Goal: Information Seeking & Learning: Learn about a topic

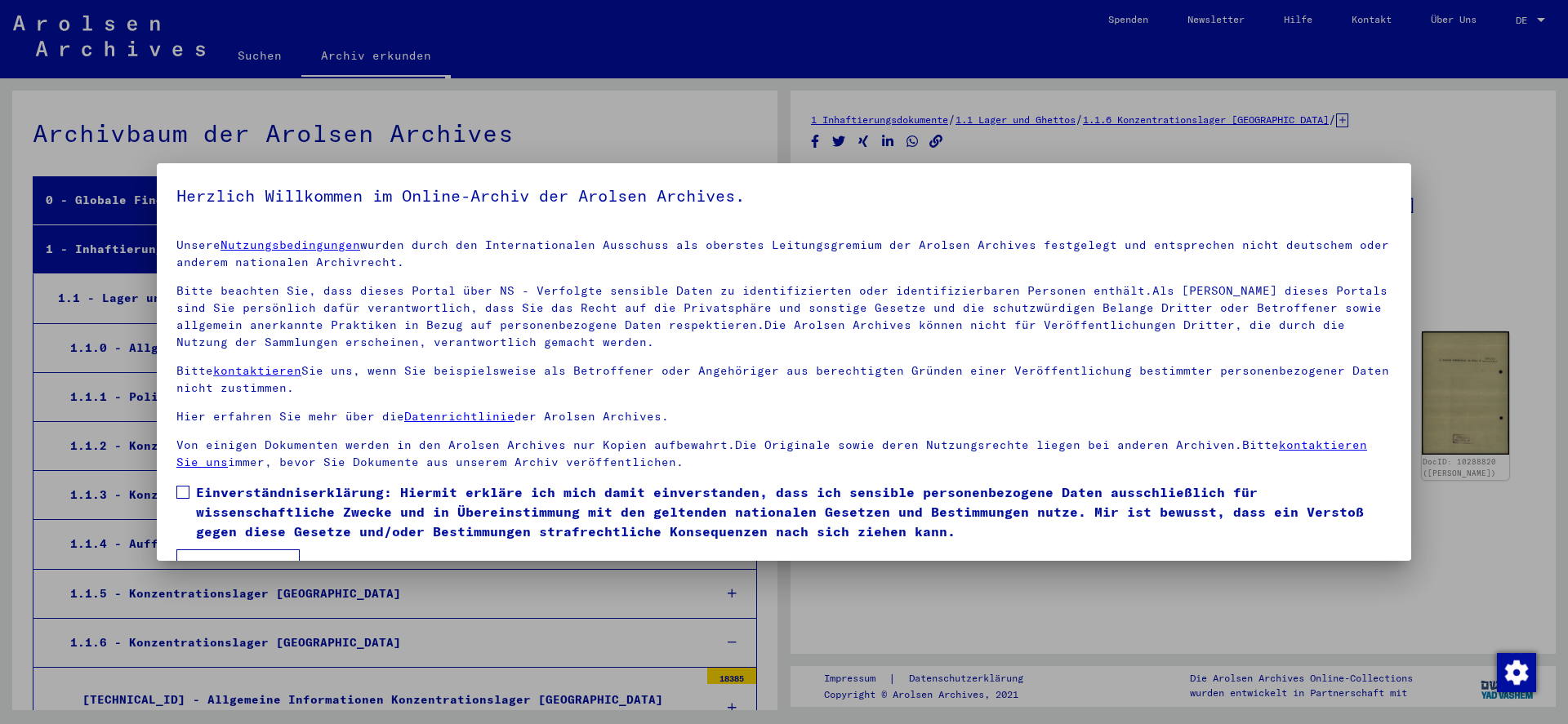
scroll to position [12516, 0]
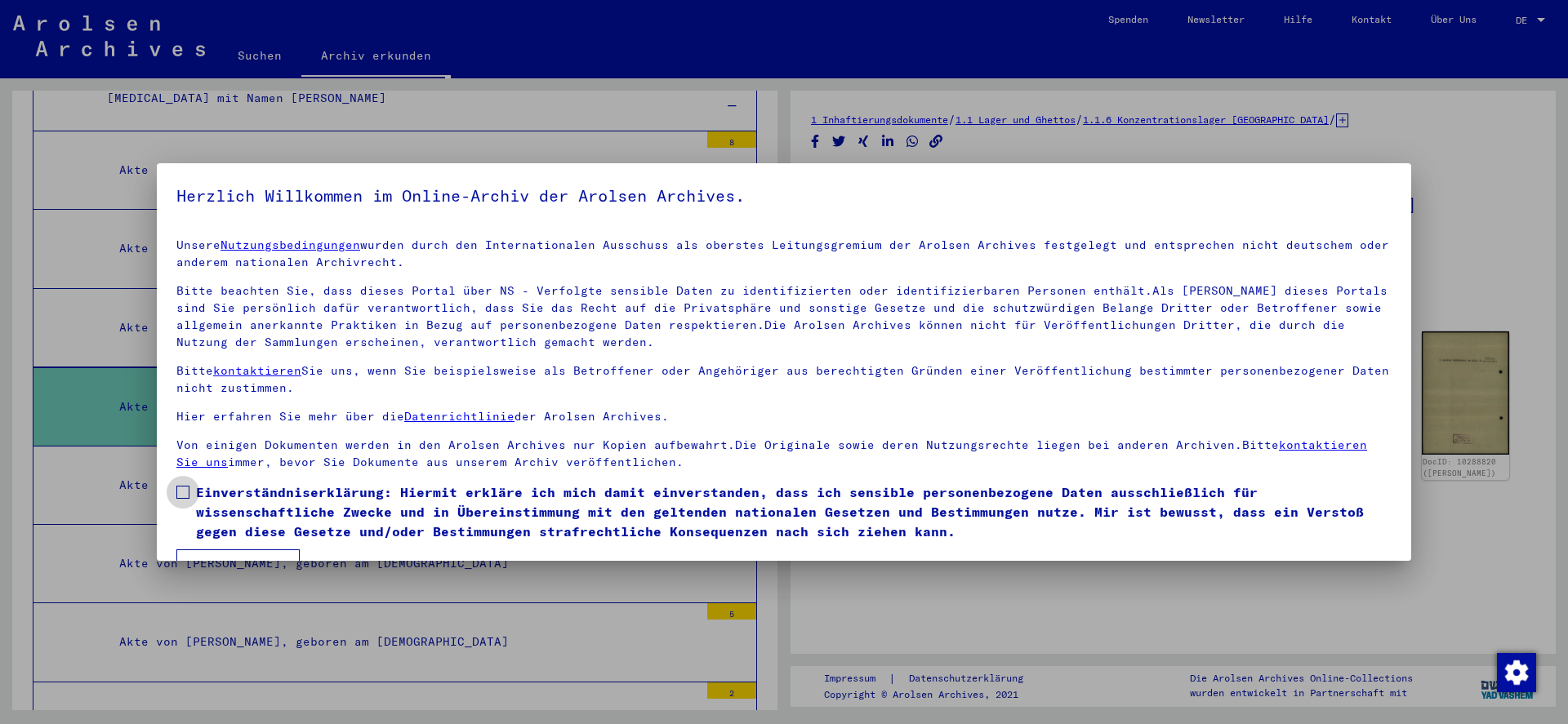
click at [181, 494] on span at bounding box center [183, 492] width 13 height 13
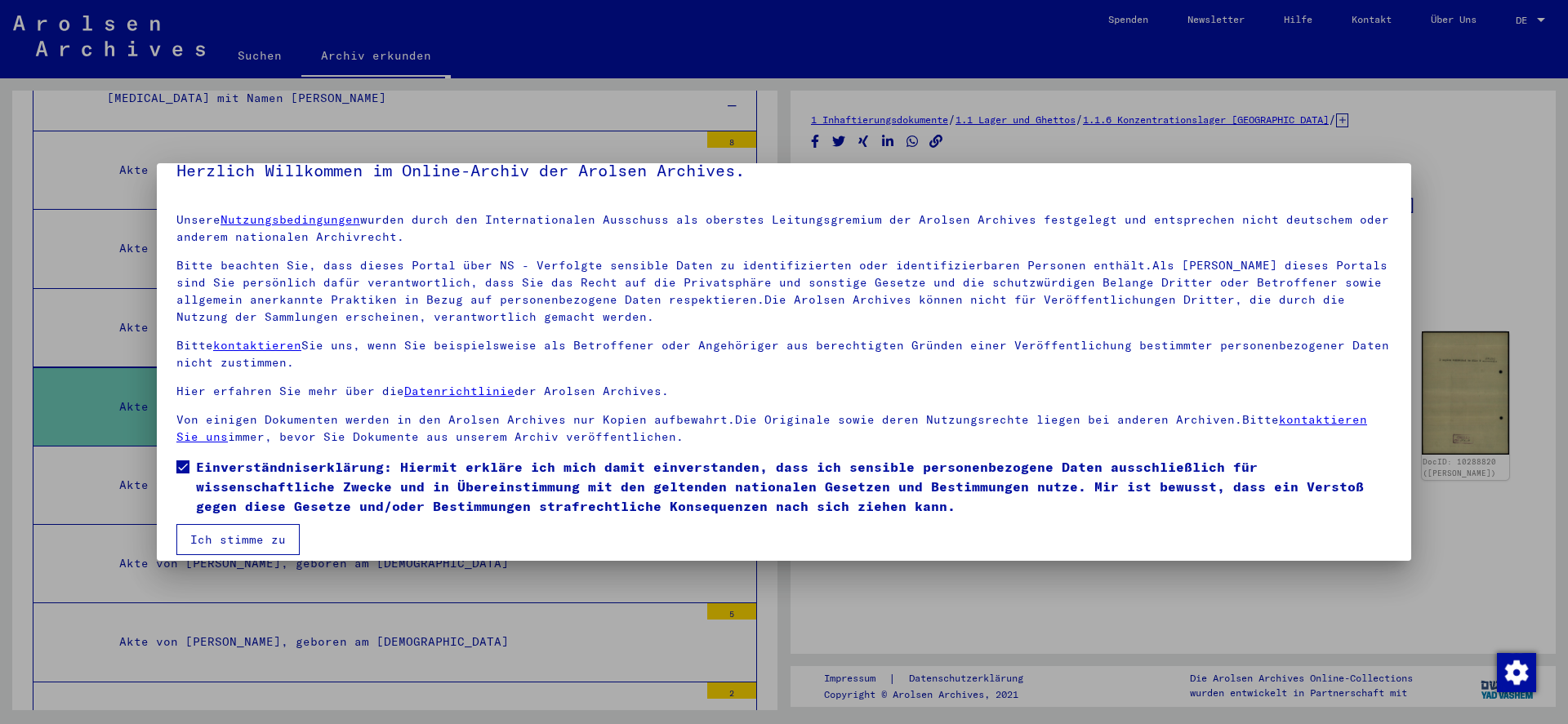
scroll to position [38, 0]
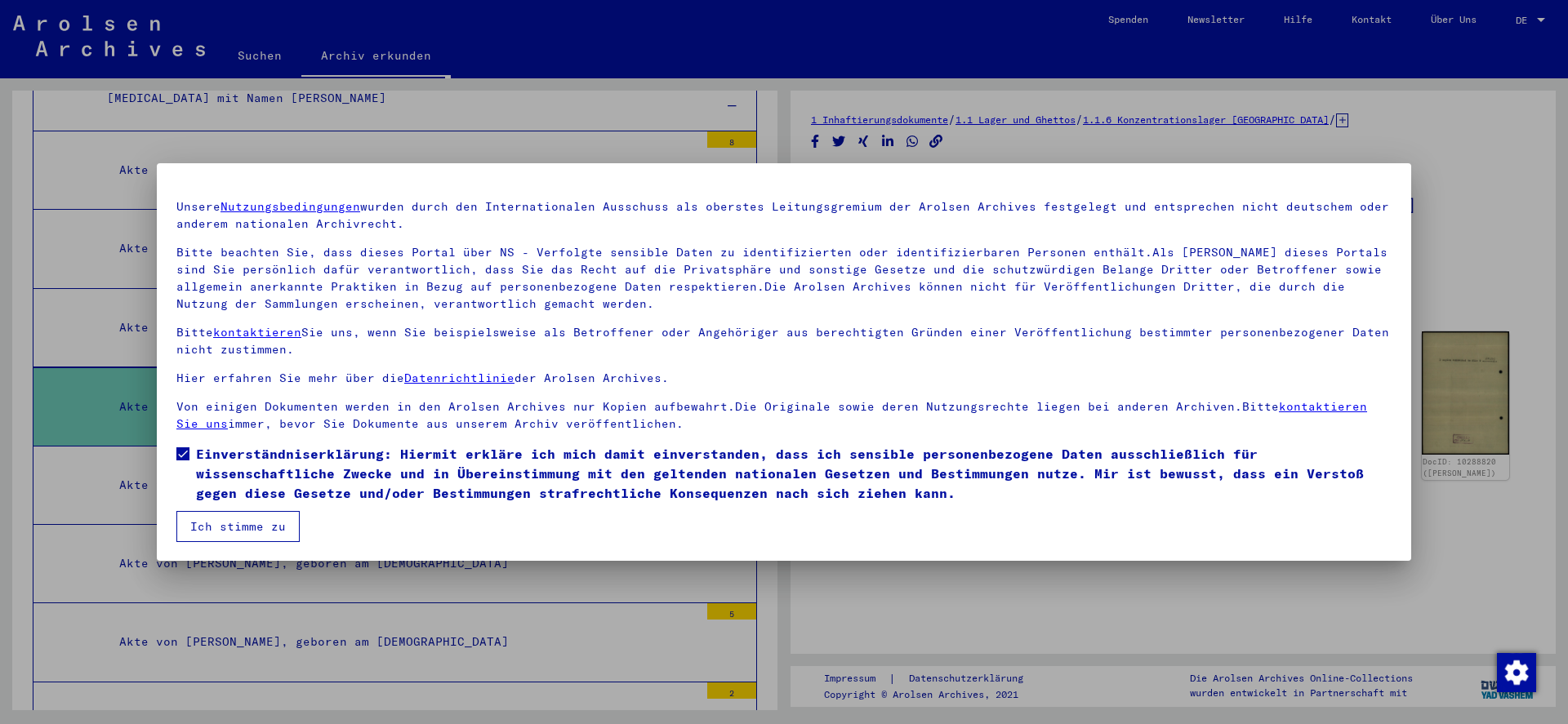
click at [235, 526] on button "Ich stimme zu" at bounding box center [238, 526] width 123 height 31
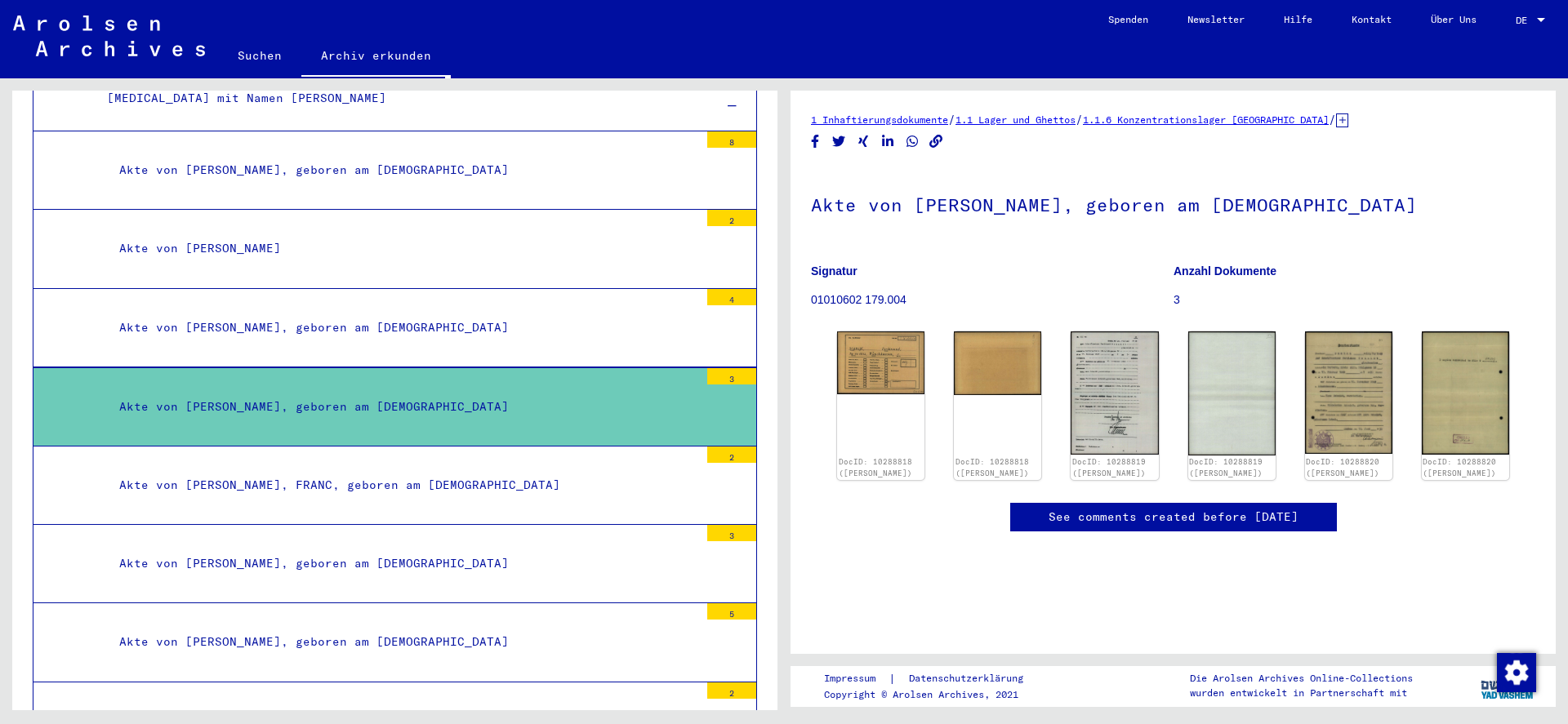
scroll to position [67, 0]
click at [861, 328] on img at bounding box center [881, 361] width 92 height 66
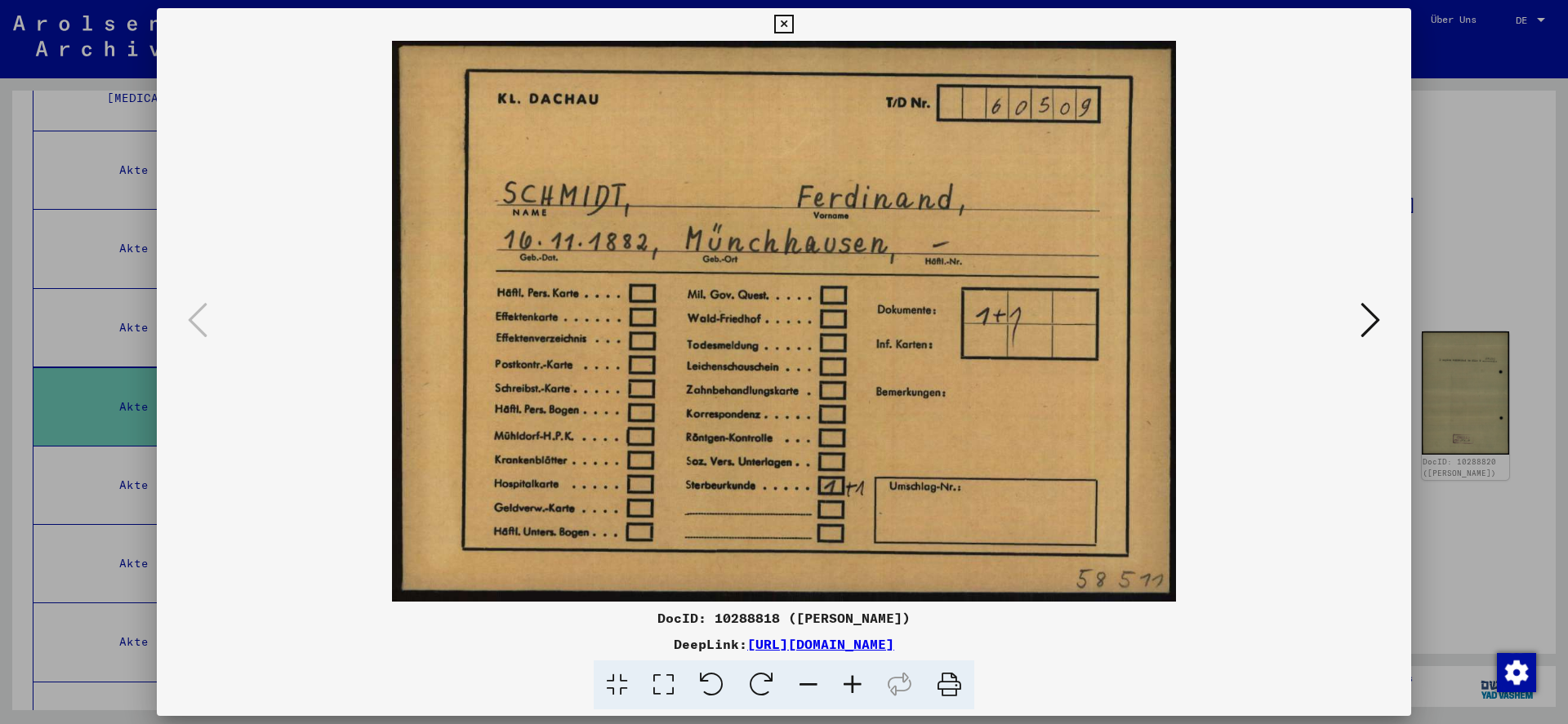
click at [791, 27] on icon at bounding box center [783, 25] width 19 height 19
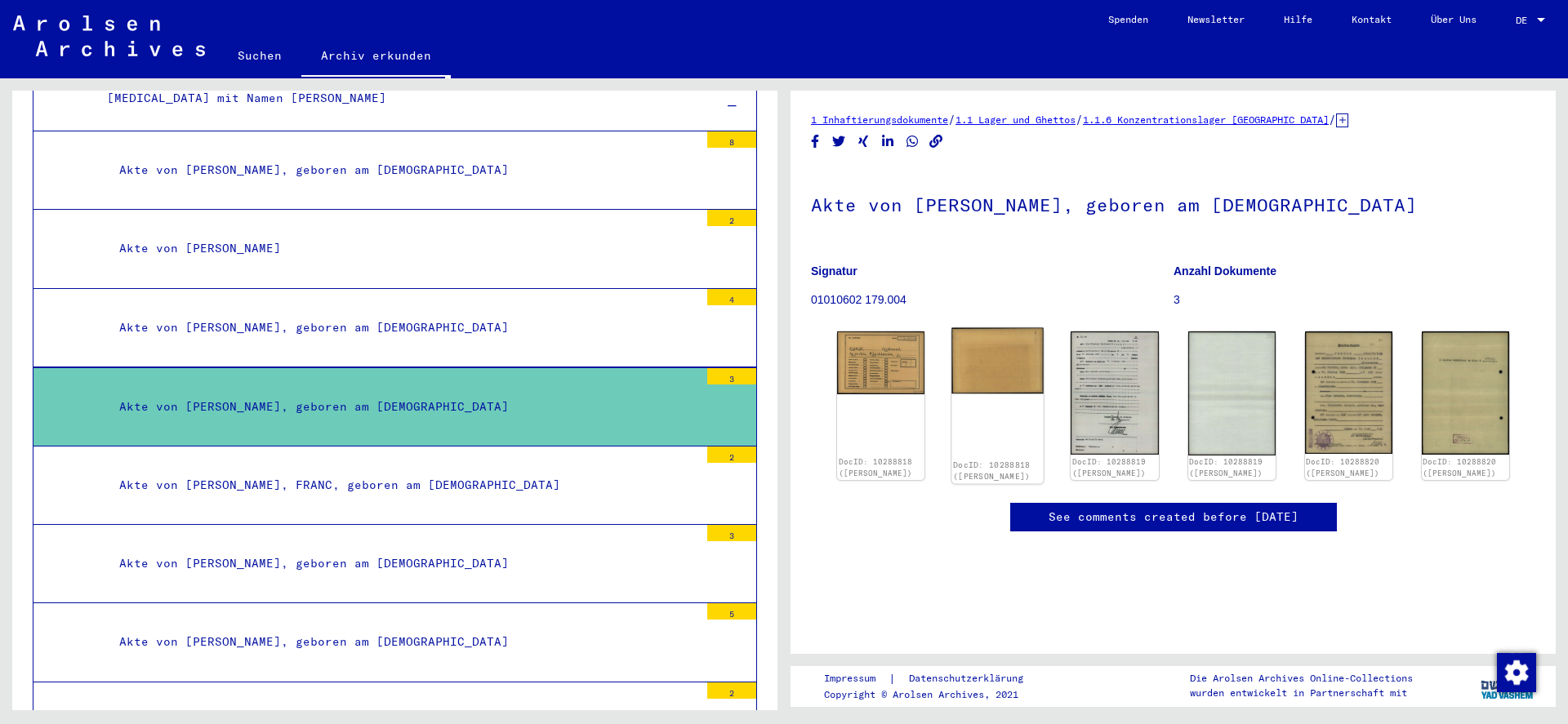
click at [1000, 328] on img at bounding box center [997, 361] width 92 height 66
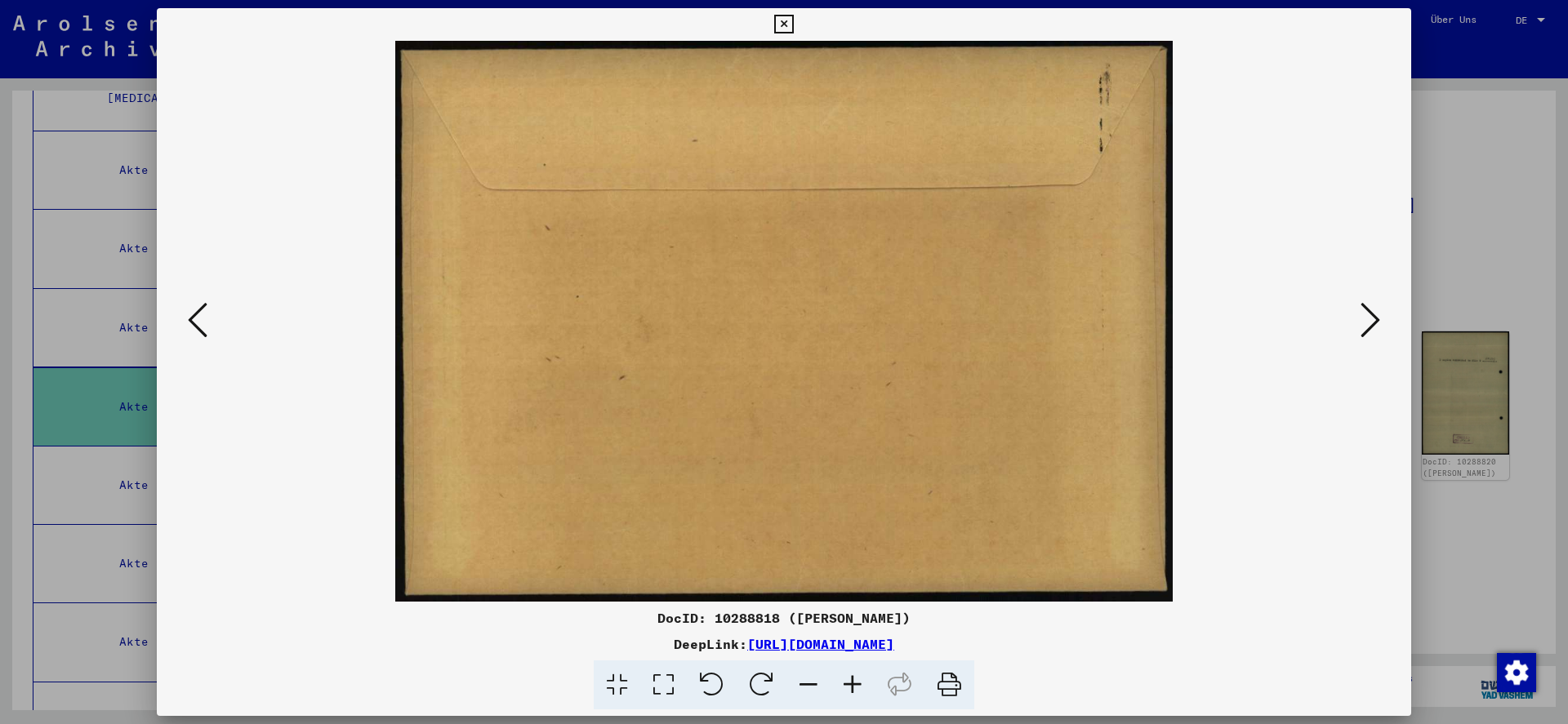
click at [791, 28] on icon at bounding box center [783, 25] width 19 height 19
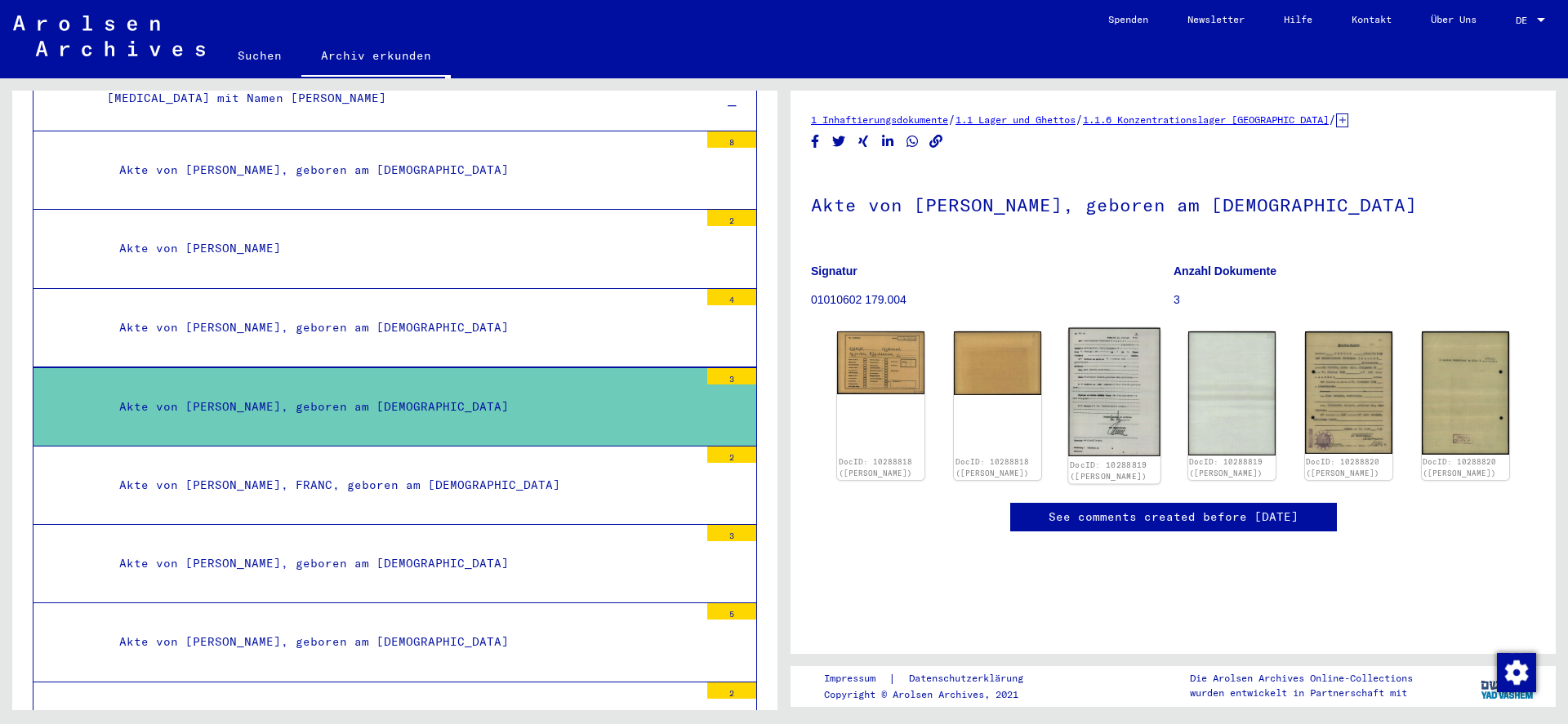
click at [1115, 328] on img at bounding box center [1115, 393] width 92 height 129
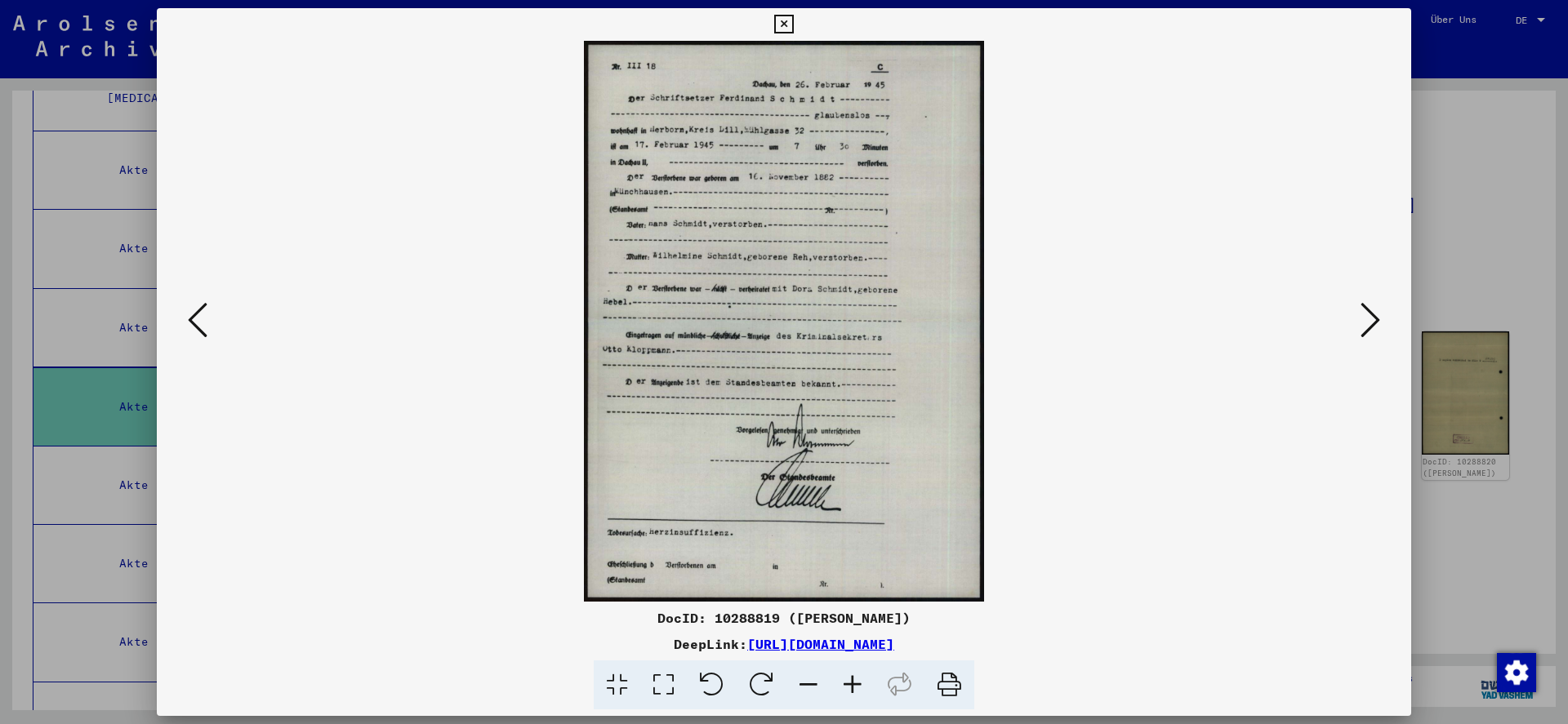
click at [783, 25] on icon at bounding box center [783, 25] width 19 height 19
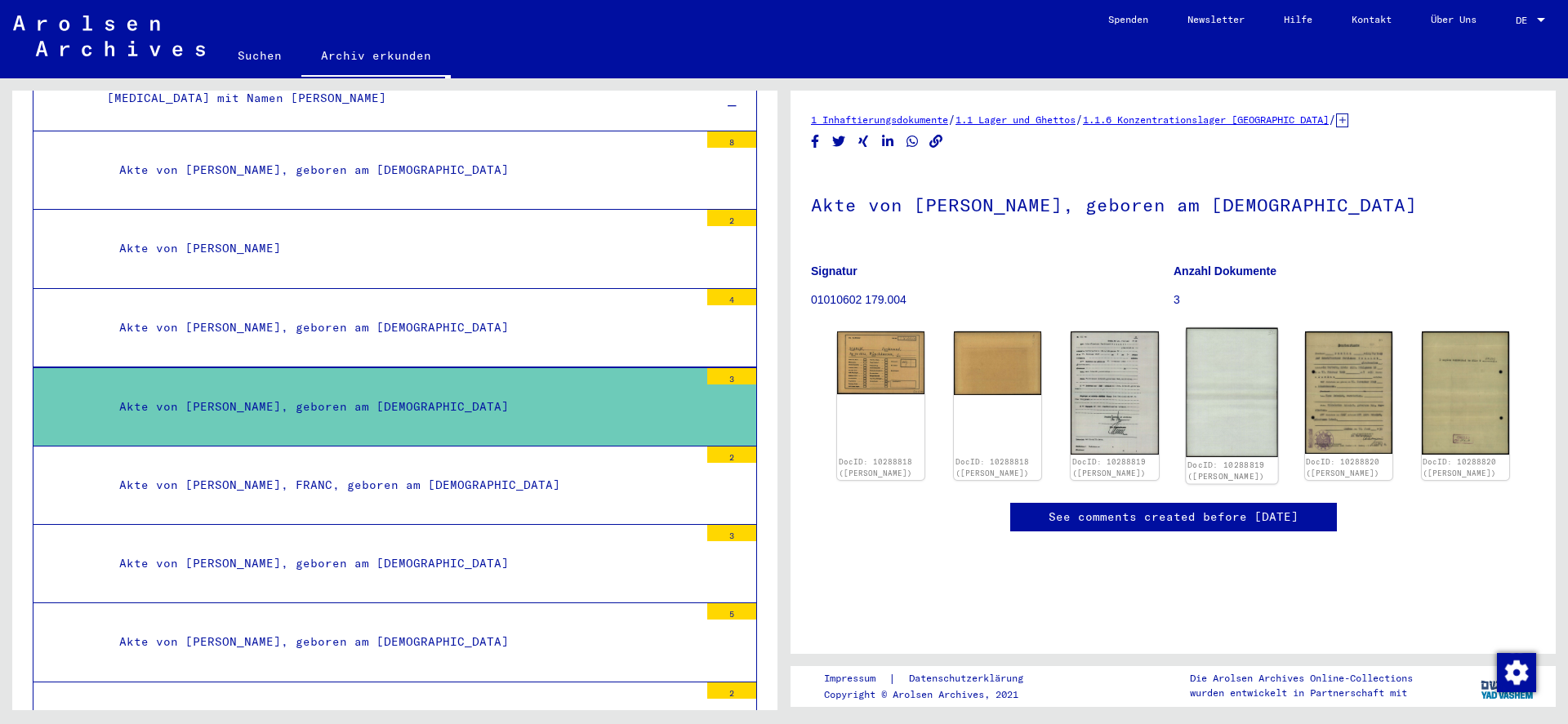
click at [1221, 339] on img at bounding box center [1232, 393] width 92 height 129
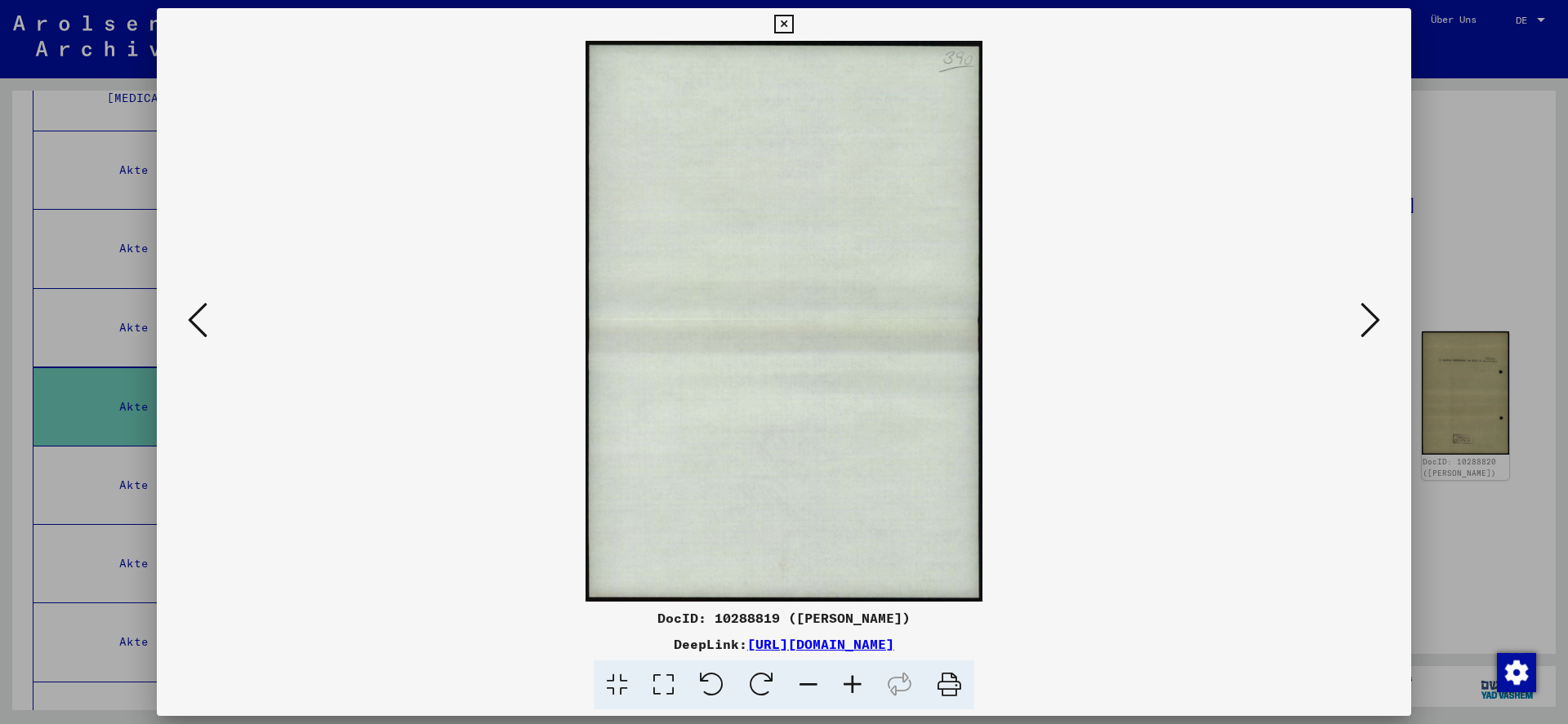
click at [786, 22] on icon at bounding box center [783, 25] width 19 height 19
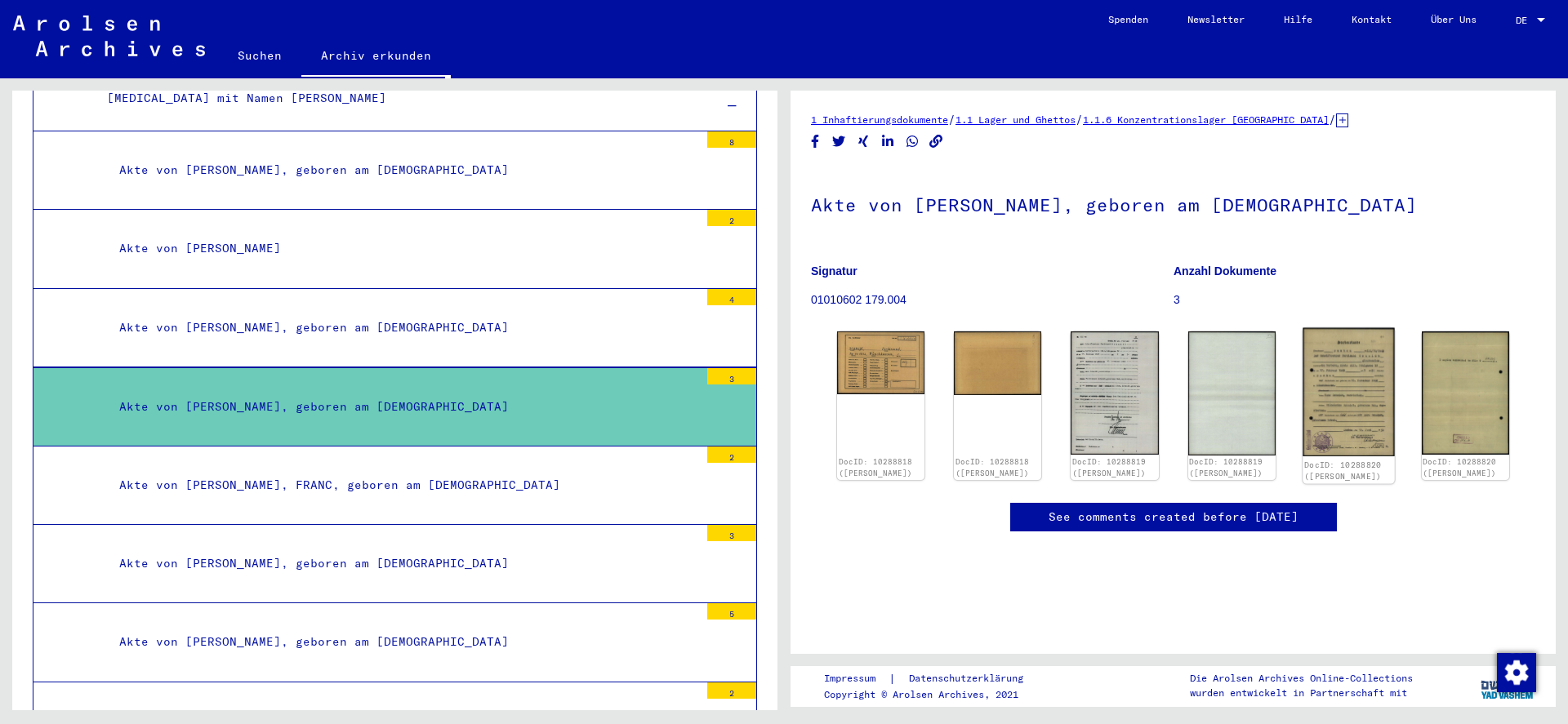
click at [1342, 328] on img at bounding box center [1348, 392] width 92 height 128
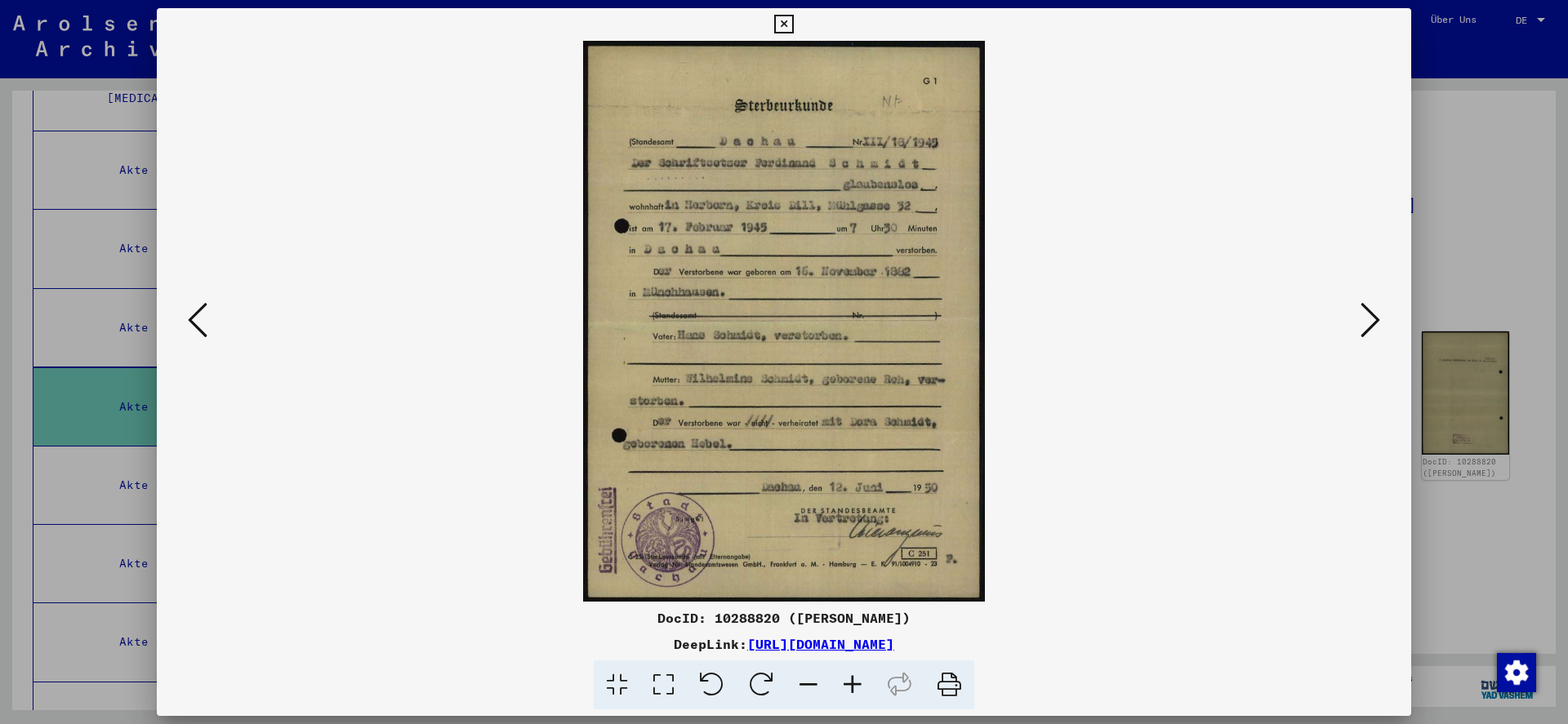
click at [783, 23] on icon at bounding box center [783, 25] width 19 height 19
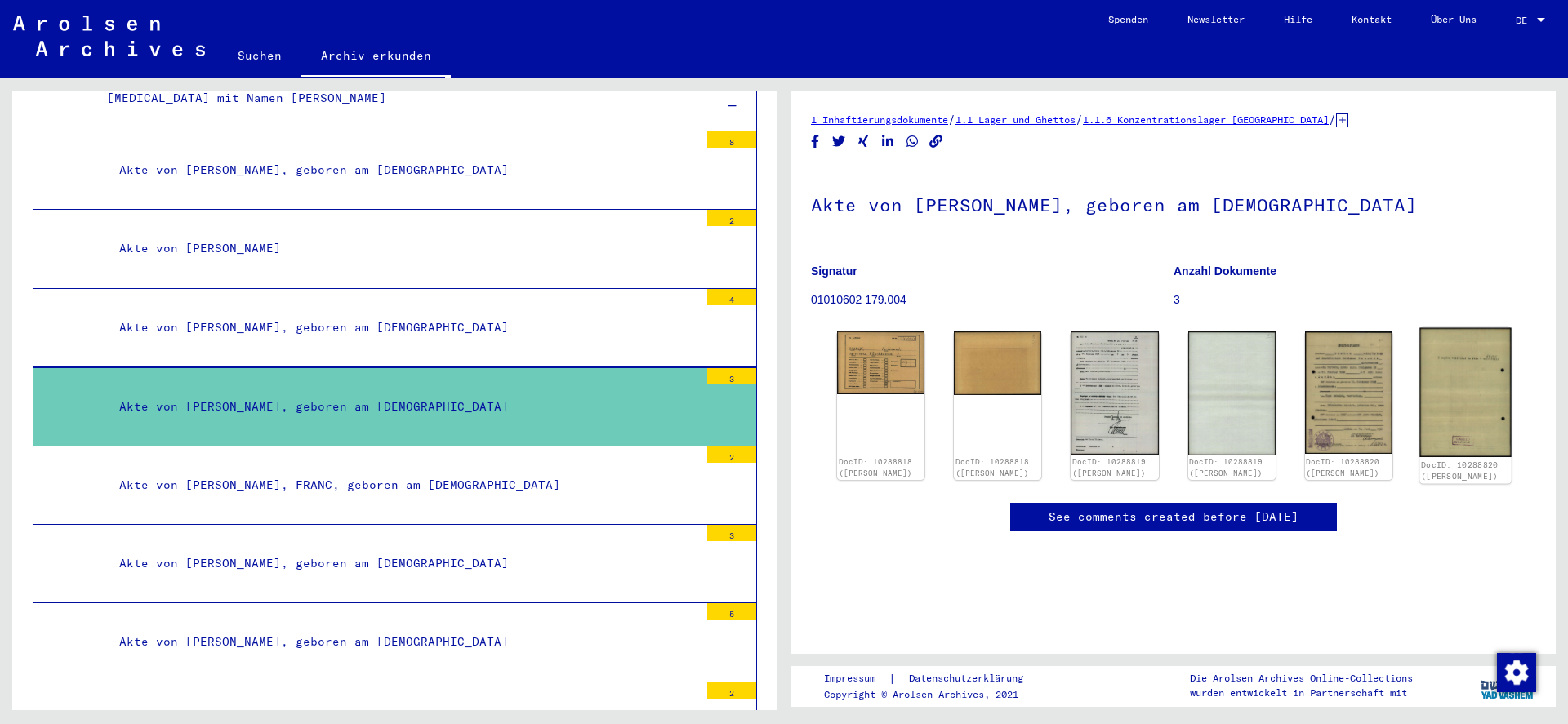
click at [1458, 328] on img at bounding box center [1465, 393] width 92 height 129
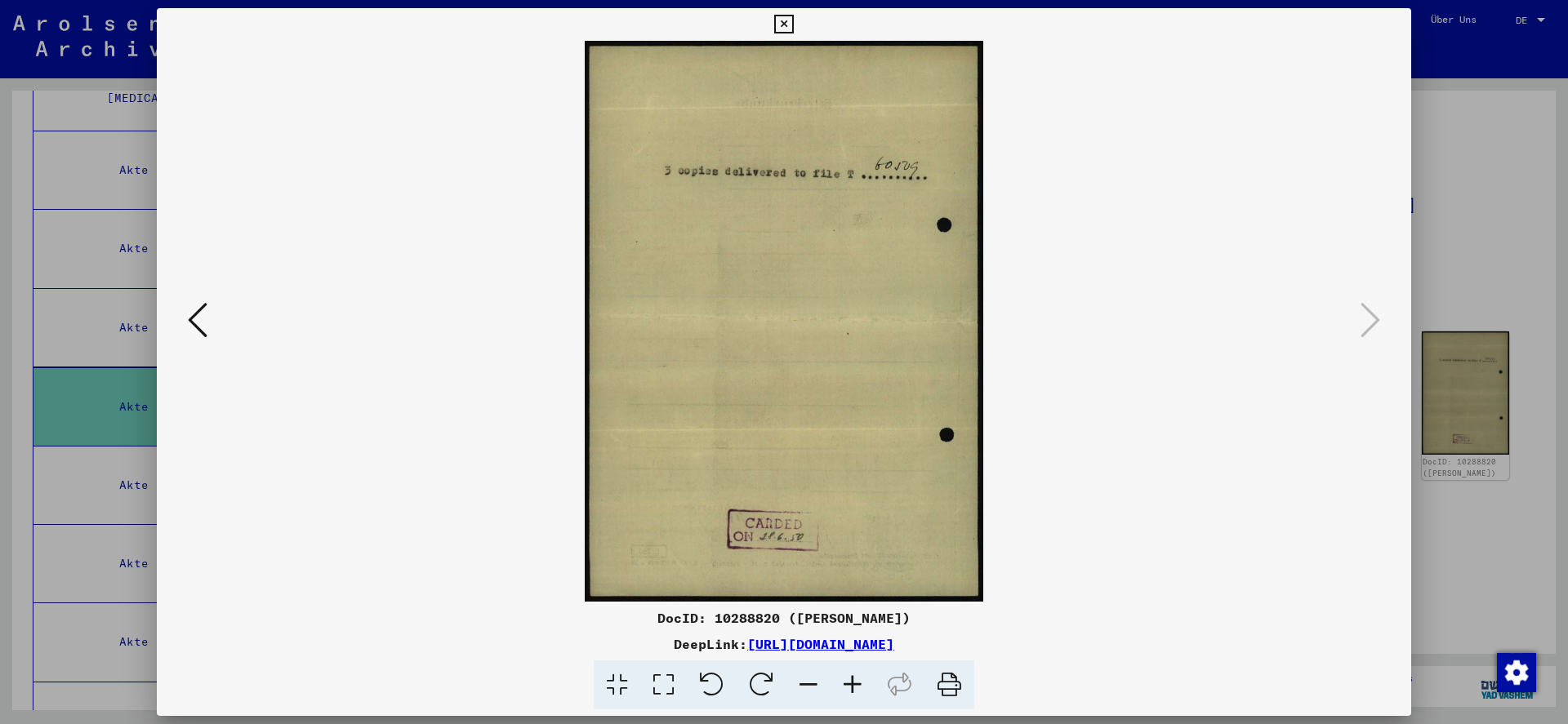
click at [784, 26] on icon at bounding box center [783, 25] width 19 height 19
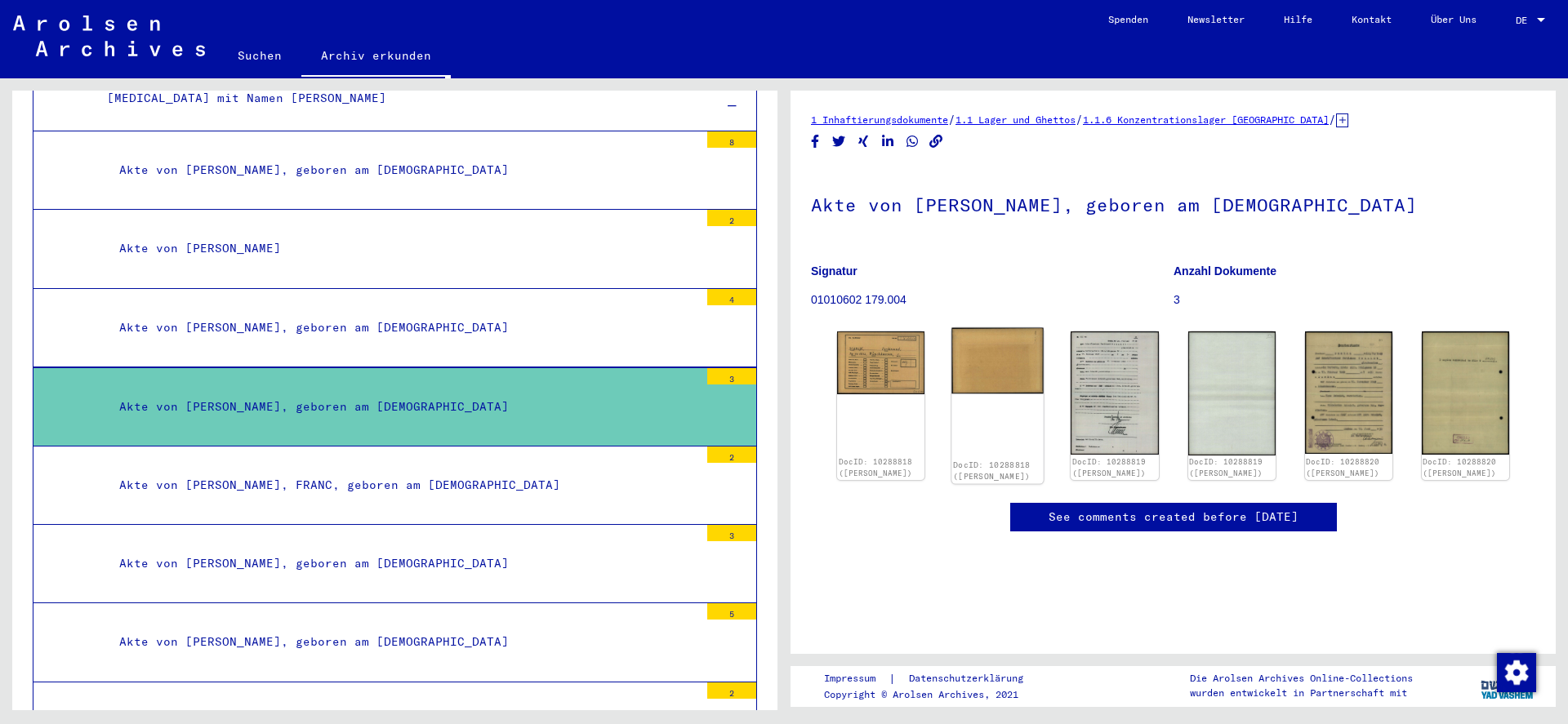
click at [970, 328] on img at bounding box center [997, 361] width 92 height 66
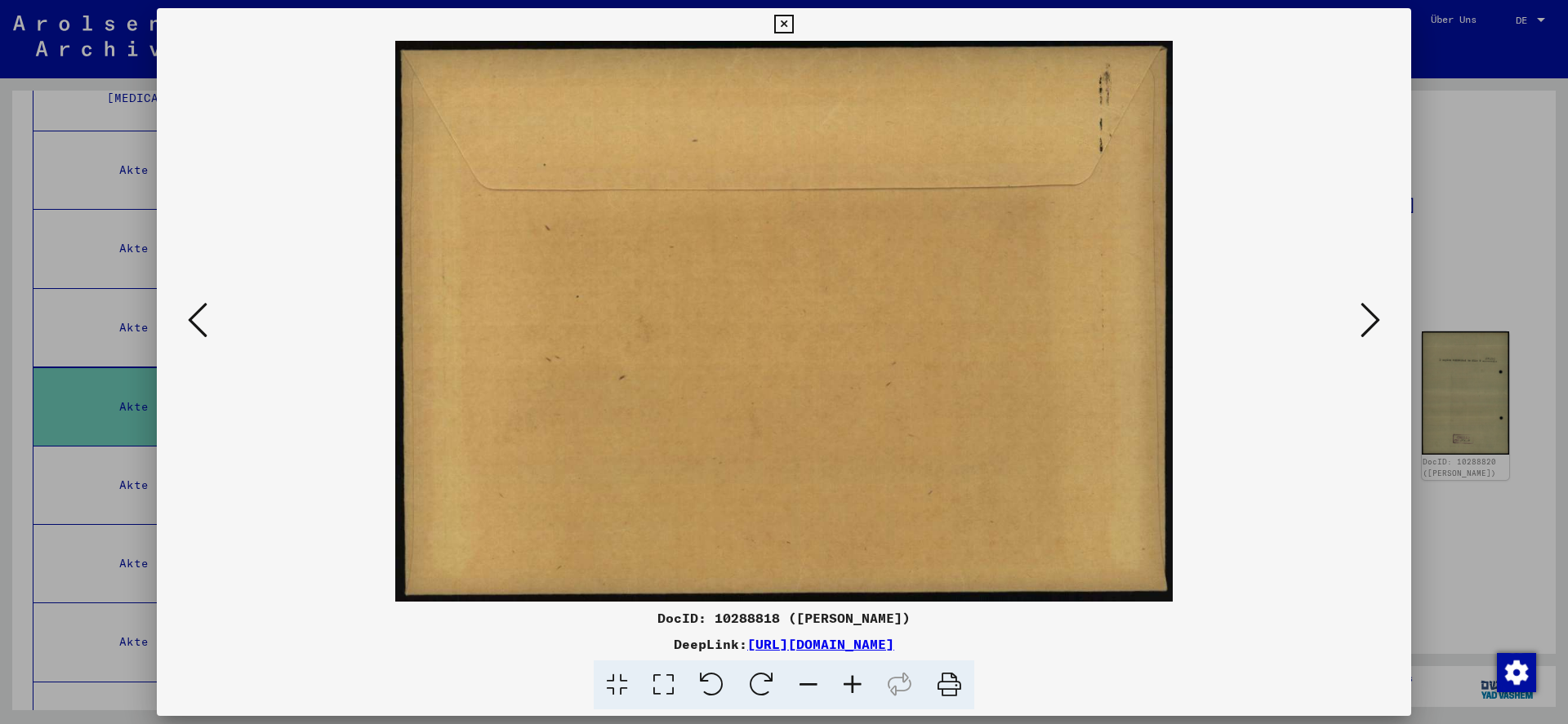
click at [784, 27] on icon at bounding box center [783, 25] width 19 height 19
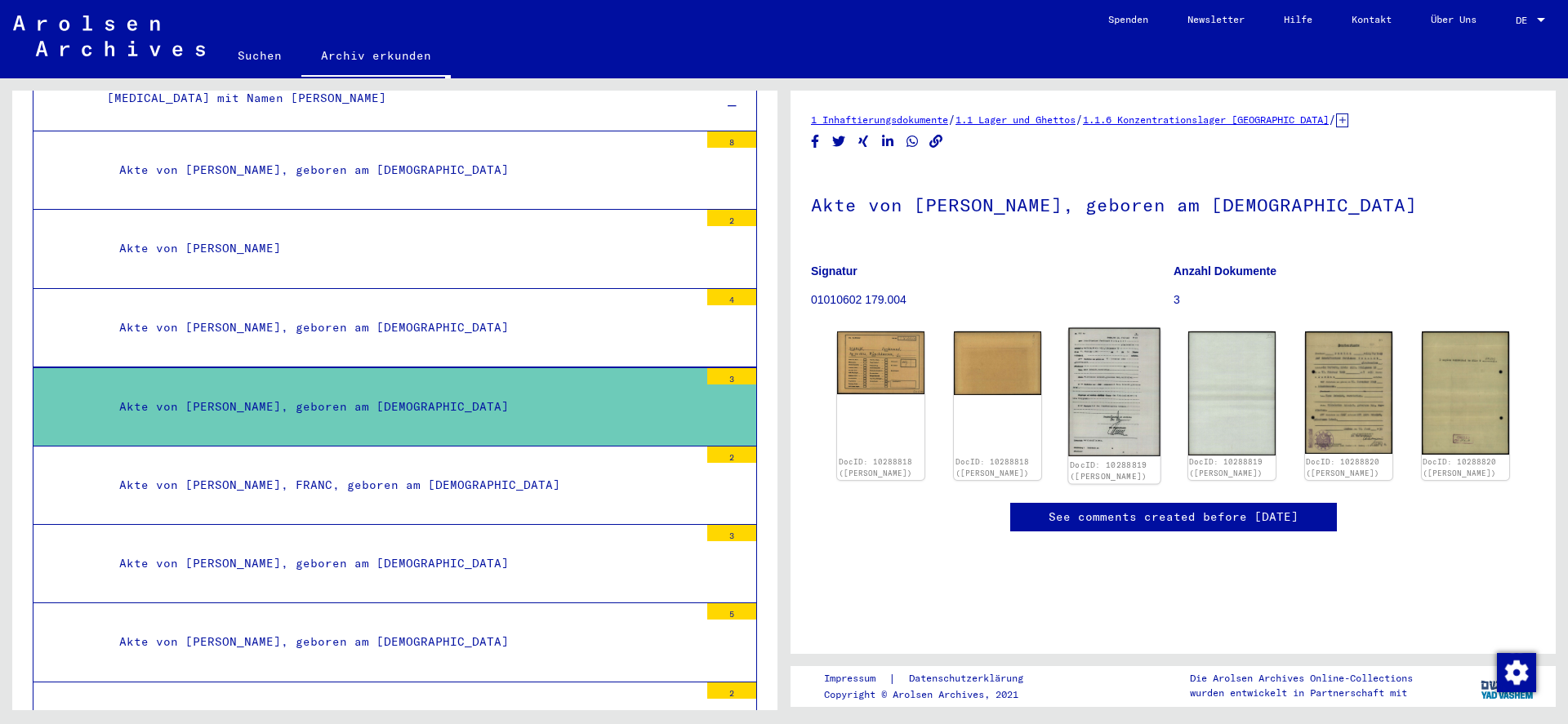
click at [1112, 328] on img at bounding box center [1115, 393] width 92 height 129
